Goal: Find specific page/section: Find specific page/section

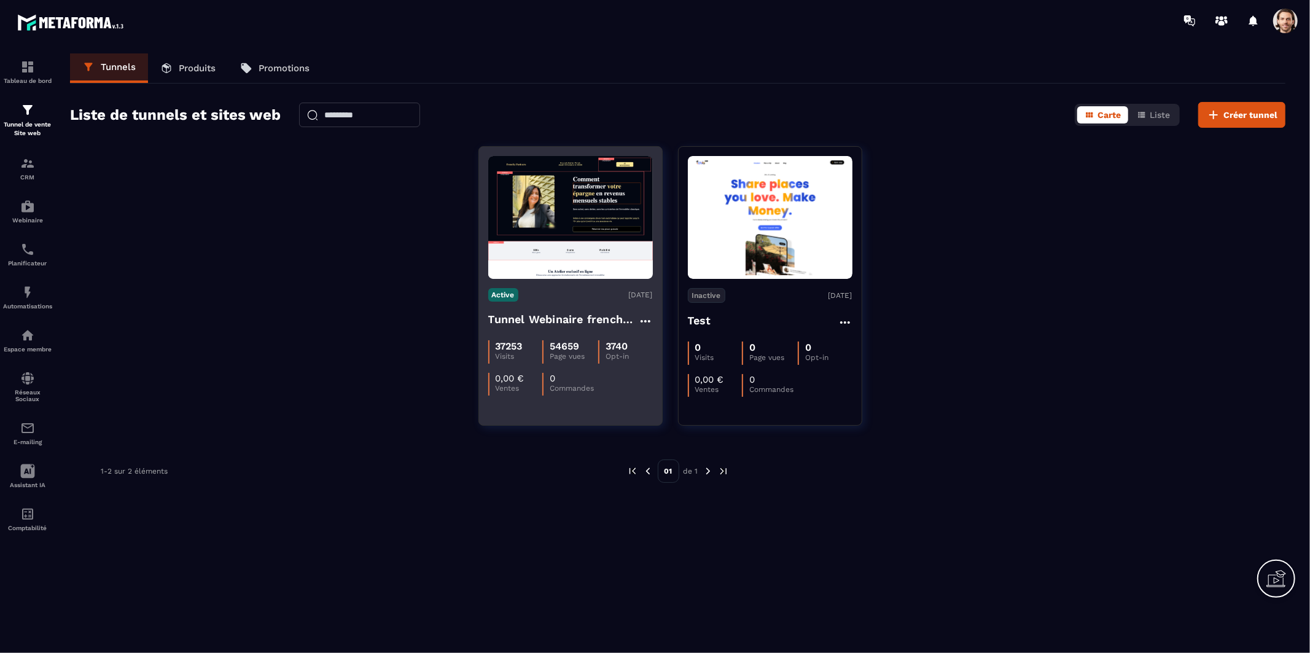
click at [533, 321] on h4 "Tunnel Webinaire frenchy partners" at bounding box center [563, 319] width 150 height 17
click at [567, 316] on h4 "Tunnel Webinaire frenchy partners" at bounding box center [563, 319] width 150 height 17
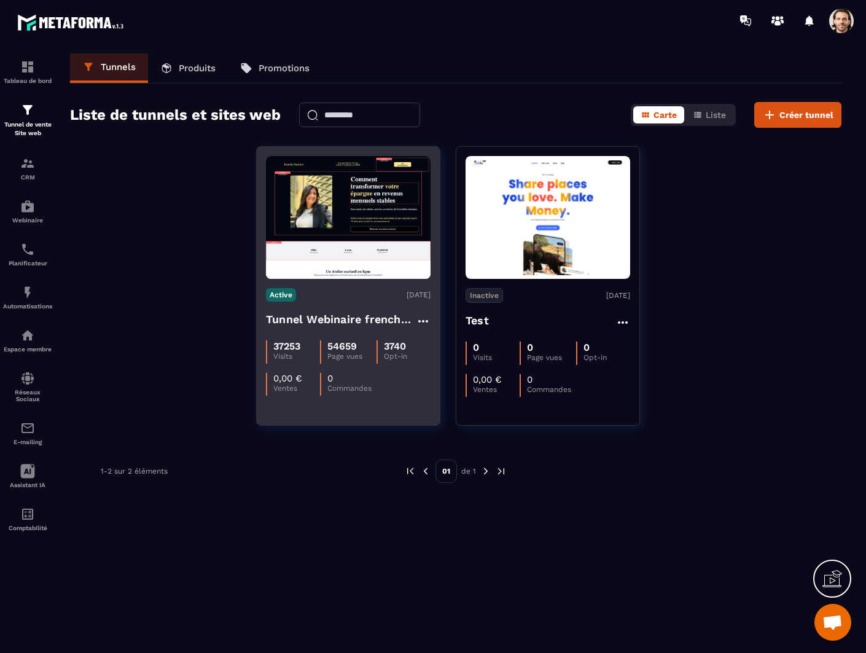
click at [323, 326] on h4 "Tunnel Webinaire frenchy partners" at bounding box center [341, 319] width 150 height 17
click at [376, 316] on h4 "Tunnel Webinaire frenchy partners" at bounding box center [341, 319] width 150 height 17
click at [357, 256] on img at bounding box center [348, 217] width 165 height 123
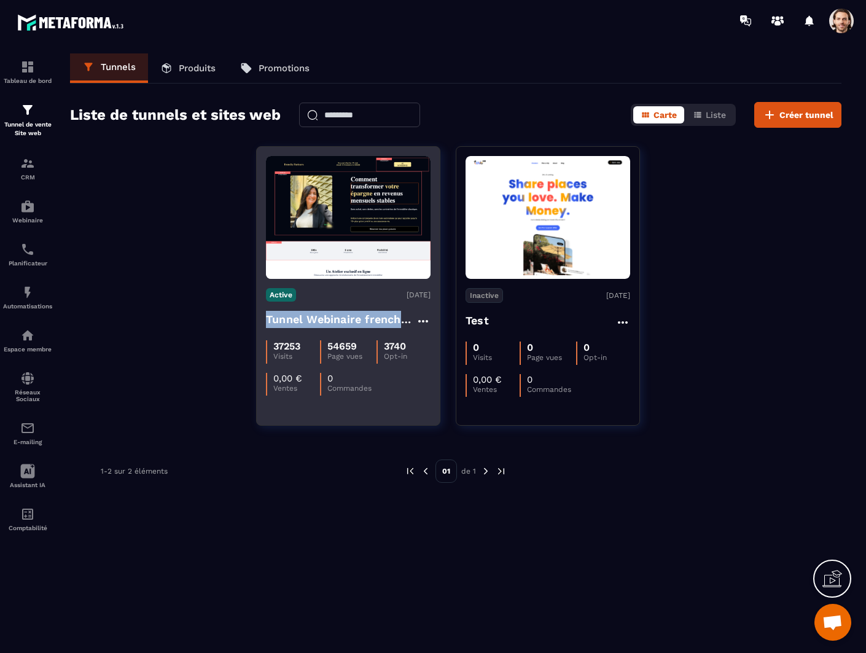
click at [357, 256] on img at bounding box center [348, 217] width 165 height 123
